Goal: Task Accomplishment & Management: Use online tool/utility

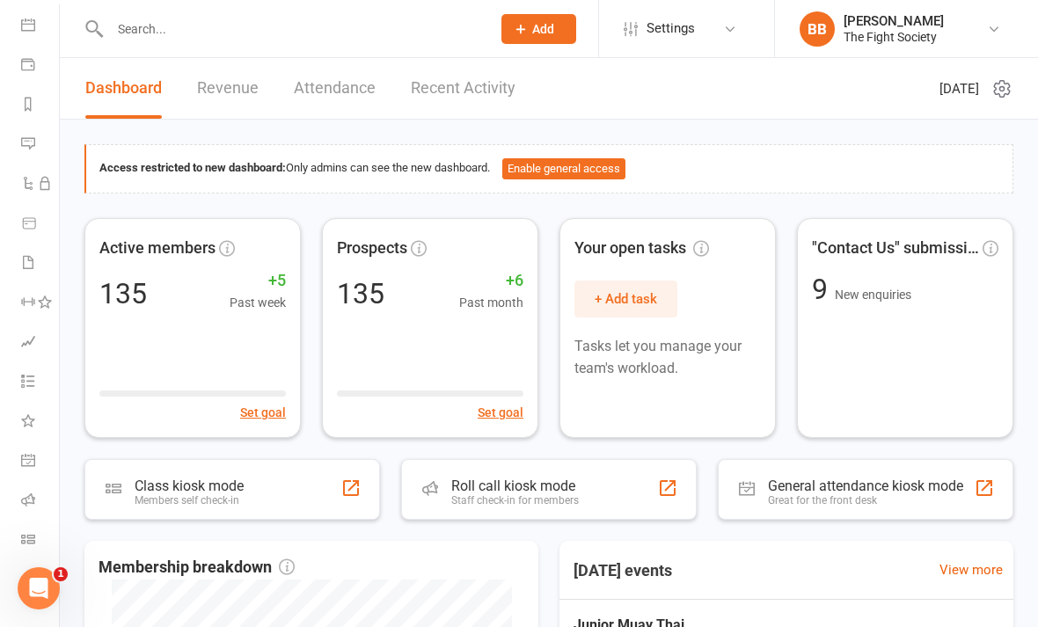
scroll to position [162, 0]
click at [27, 535] on icon at bounding box center [28, 539] width 14 height 14
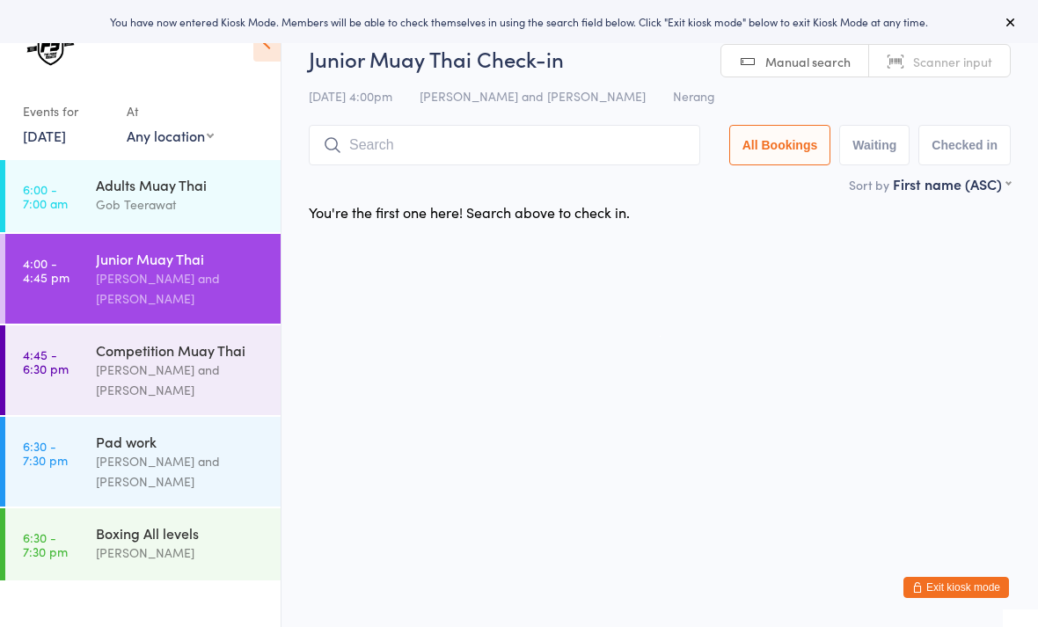
click at [66, 136] on link "15 Sep, 2025" at bounding box center [44, 135] width 43 height 19
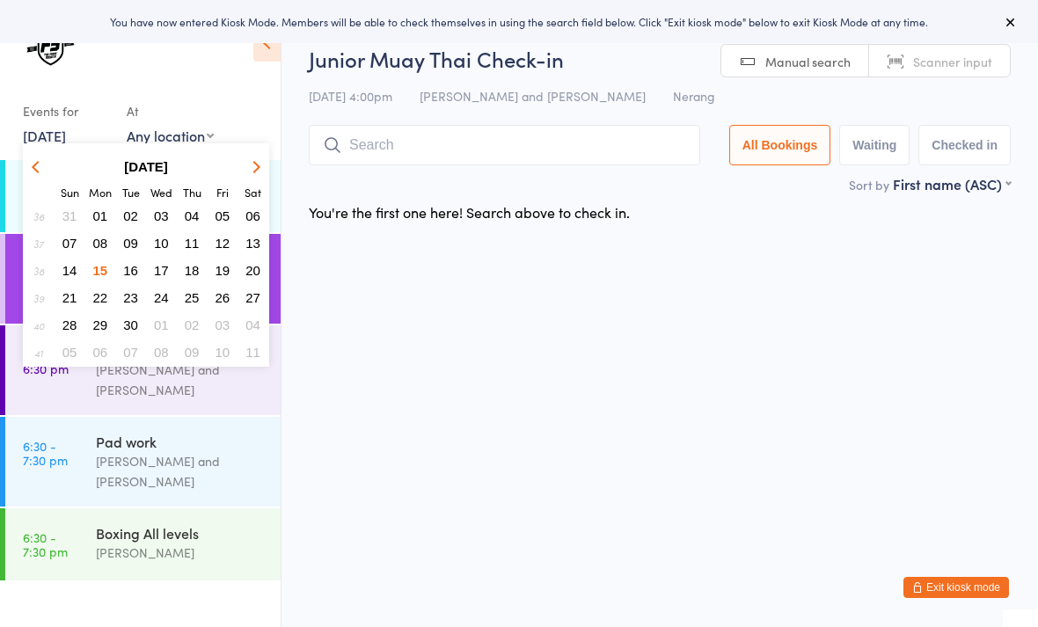
click at [188, 247] on span "11" at bounding box center [192, 243] width 15 height 15
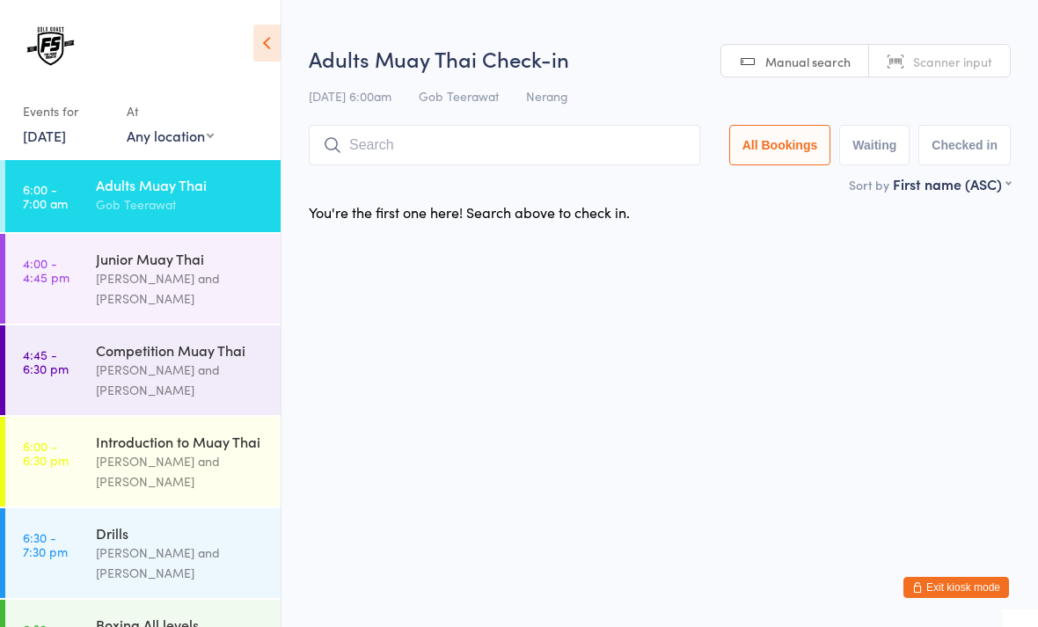
click at [123, 555] on div "Brandon Baresic and Gob Teerawat" at bounding box center [181, 563] width 170 height 40
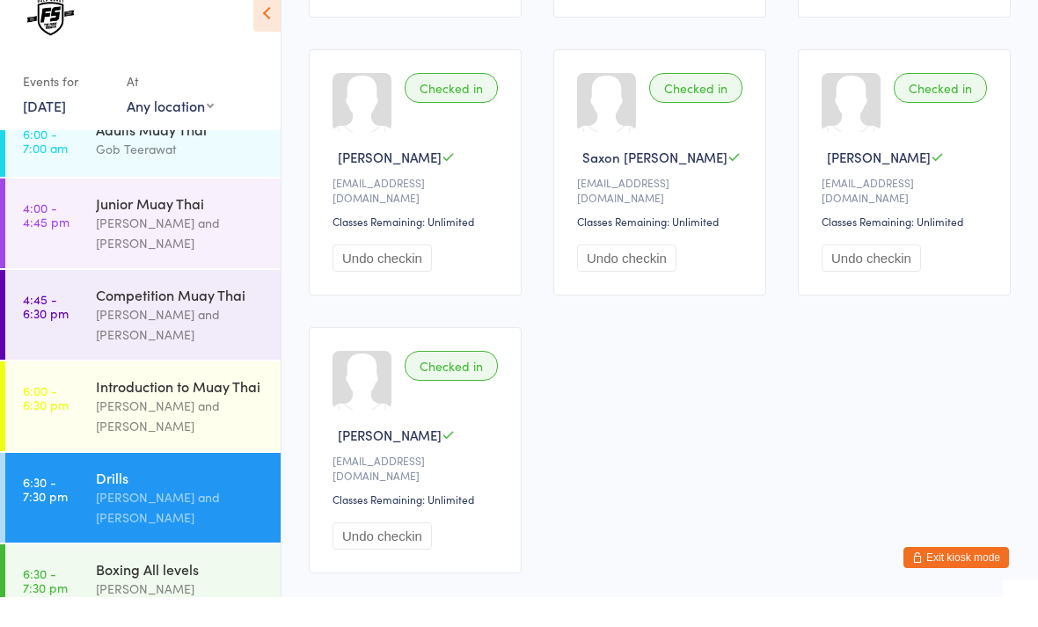
scroll to position [26, 0]
click at [135, 590] on div "Boxing All levels" at bounding box center [181, 599] width 170 height 19
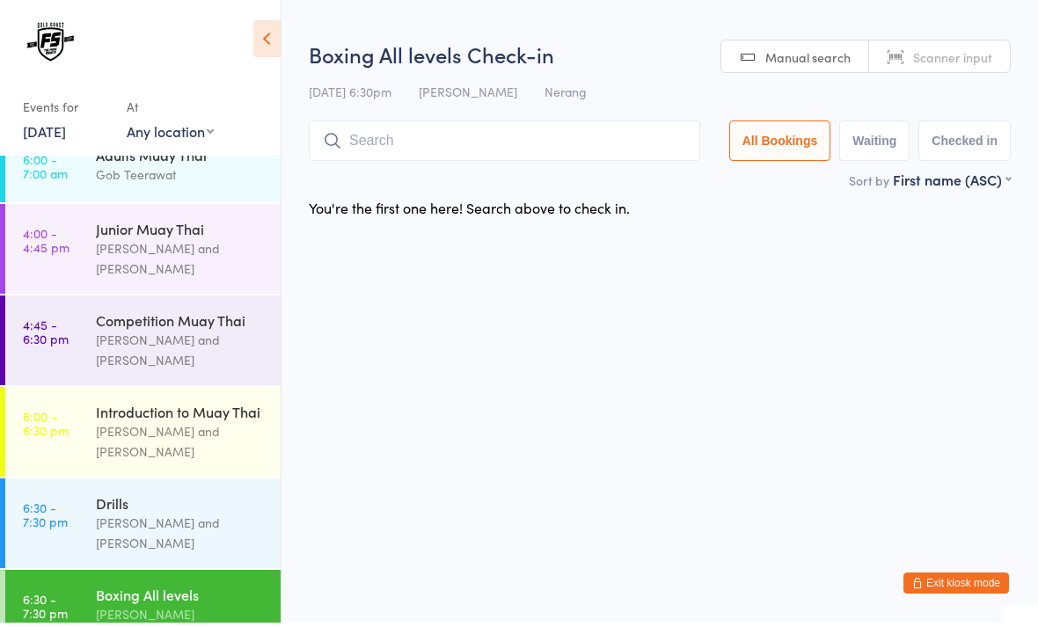
click at [584, 142] on input "search" at bounding box center [505, 145] width 392 height 40
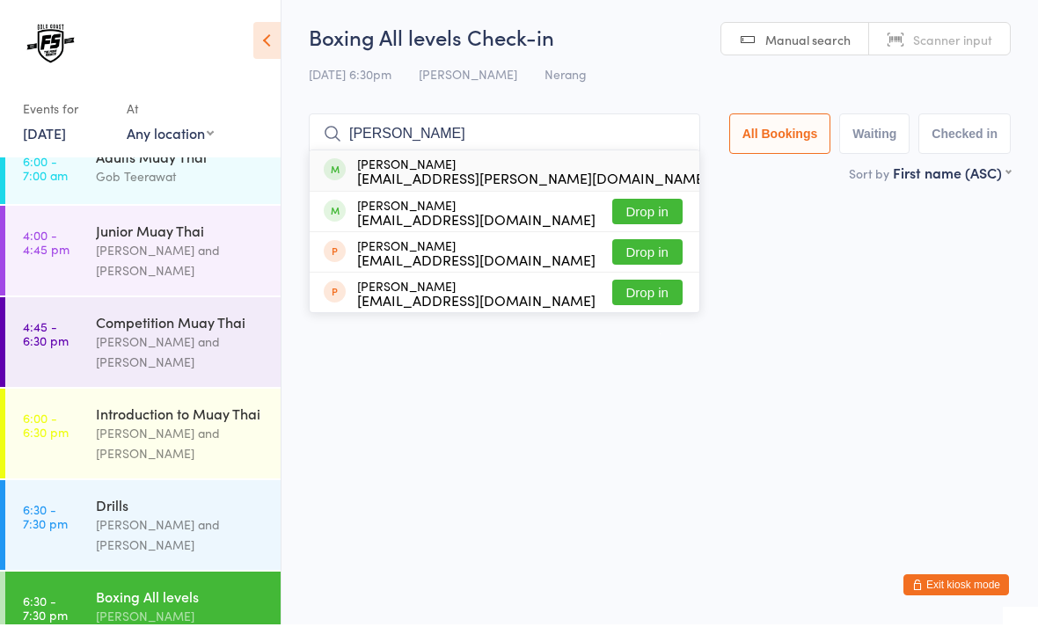
type input "Nate"
click at [708, 171] on button "Drop in" at bounding box center [743, 174] width 70 height 26
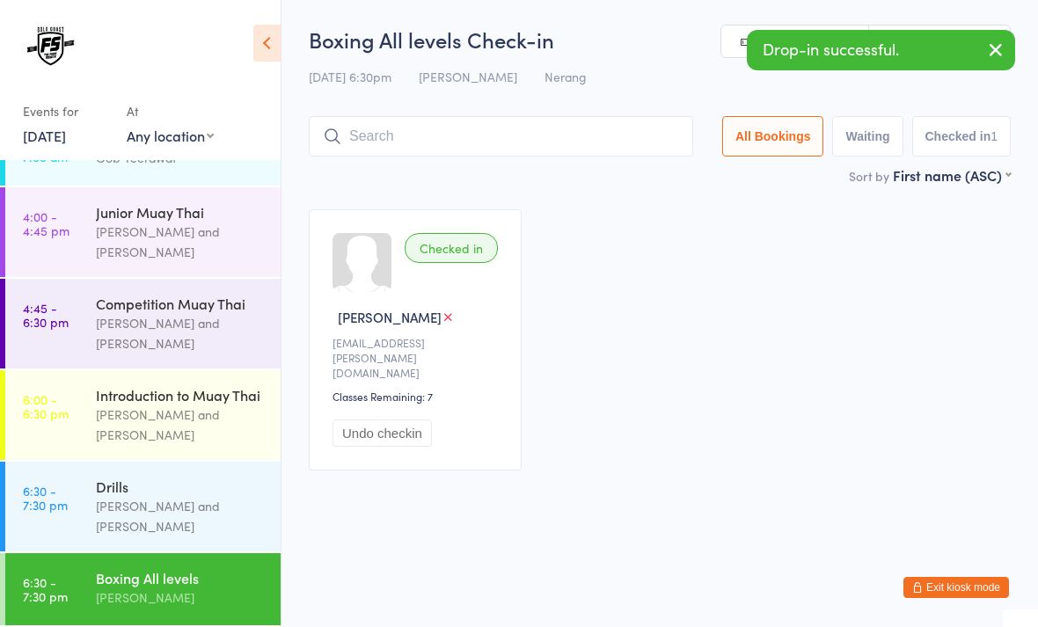
scroll to position [54, 0]
click at [66, 136] on link "11 Sep, 2025" at bounding box center [44, 135] width 43 height 19
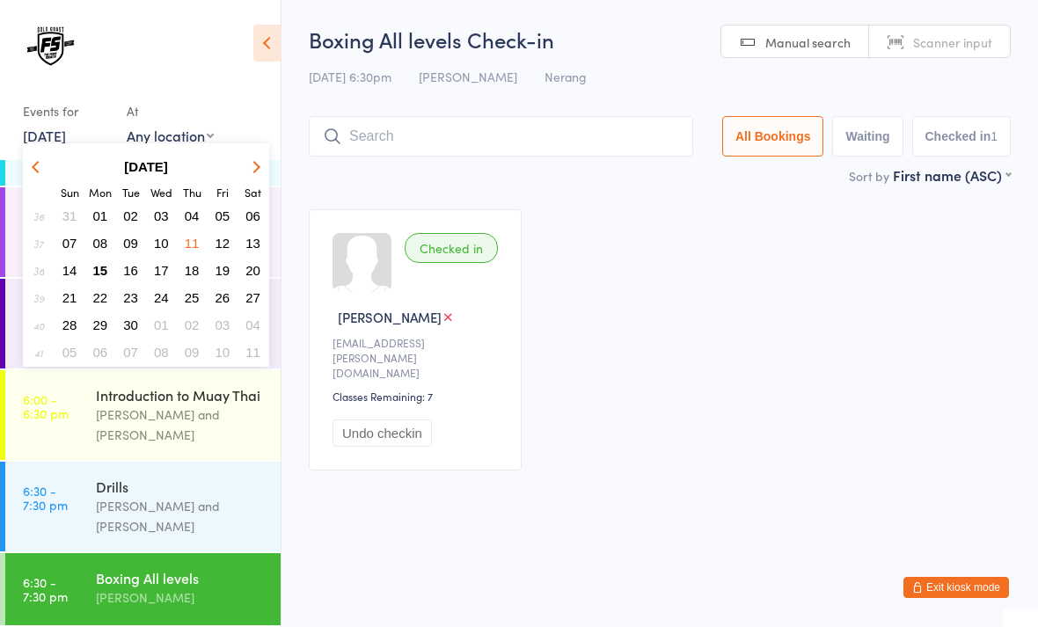
click at [108, 263] on button "15" at bounding box center [100, 271] width 27 height 24
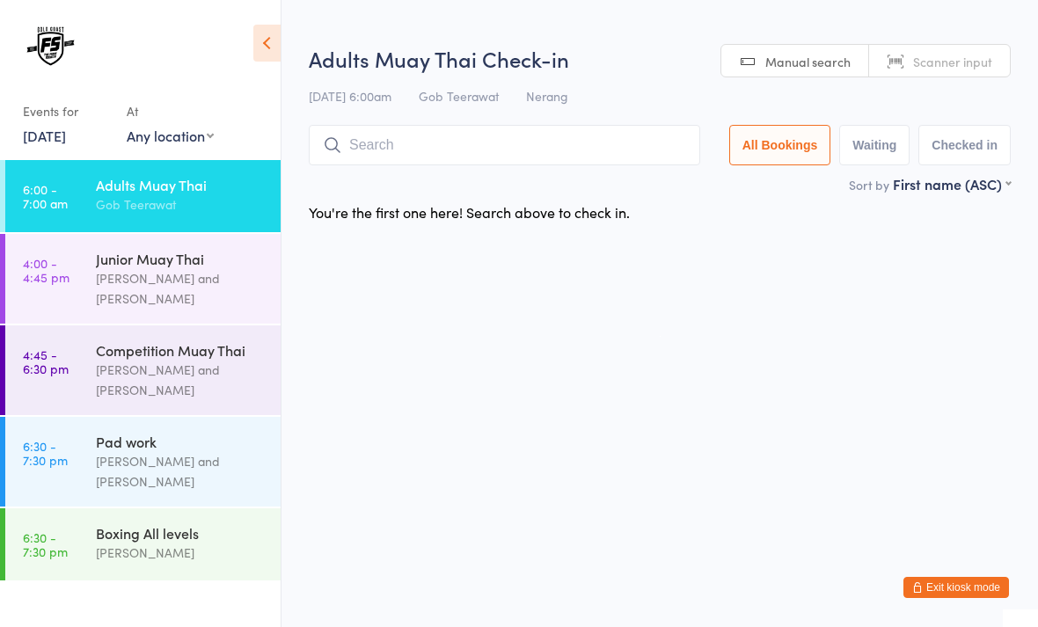
click at [211, 280] on div "Brandon Baresic and Gob Teerawat" at bounding box center [181, 288] width 170 height 40
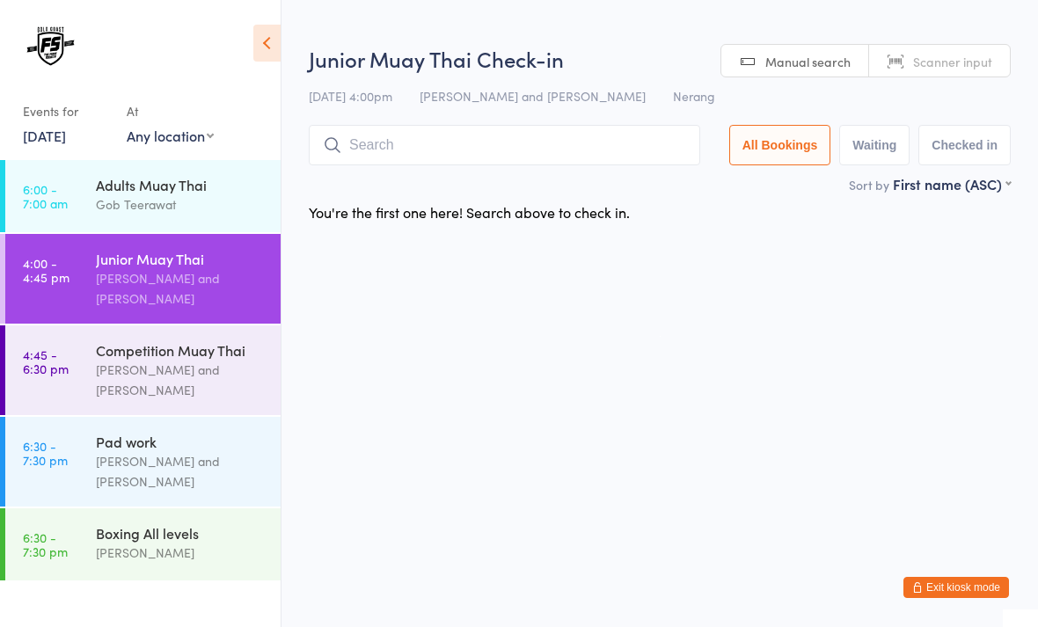
click at [943, 63] on span "Scanner input" at bounding box center [952, 62] width 79 height 18
